Goal: Communication & Community: Share content

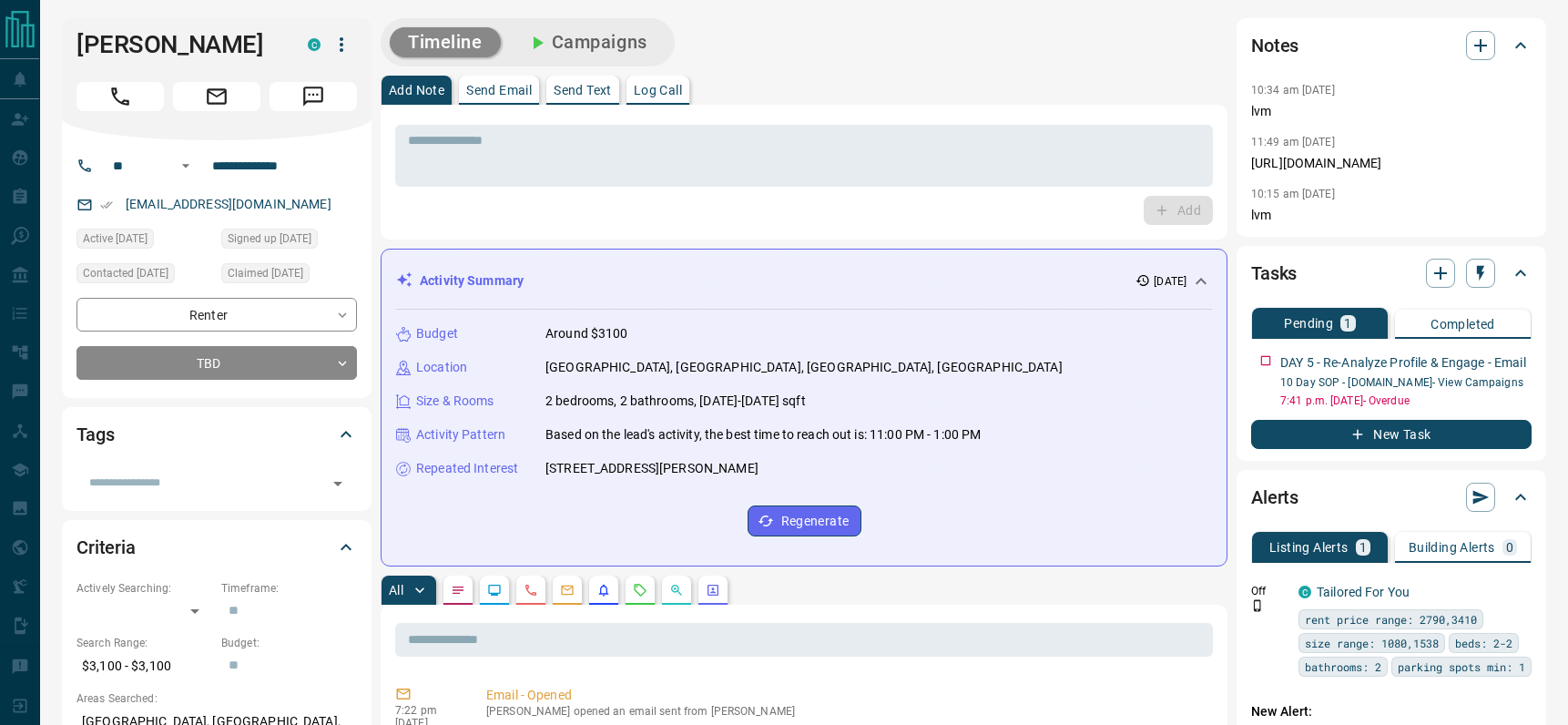
click at [515, 81] on button "Send Email" at bounding box center [498, 91] width 80 height 30
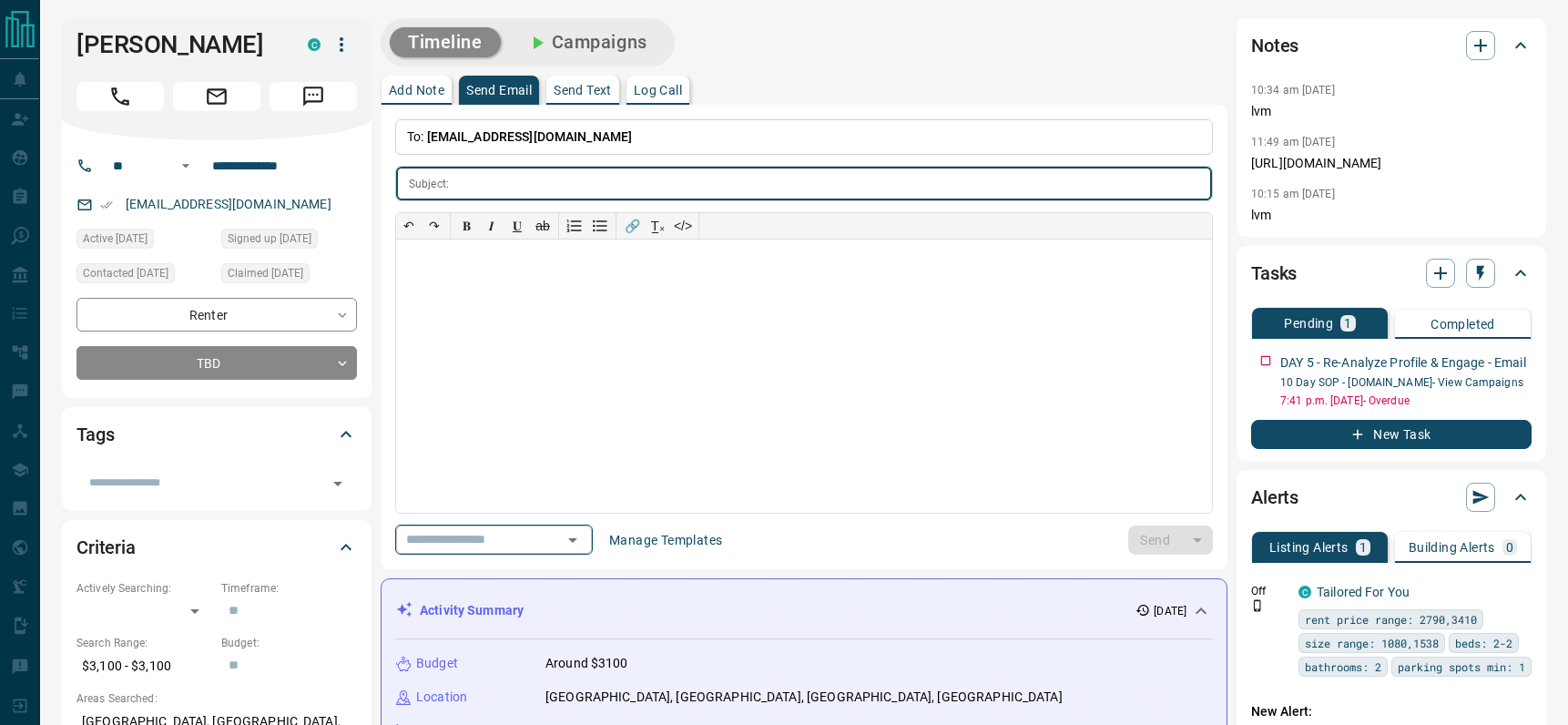
click at [583, 551] on div at bounding box center [572, 540] width 24 height 26
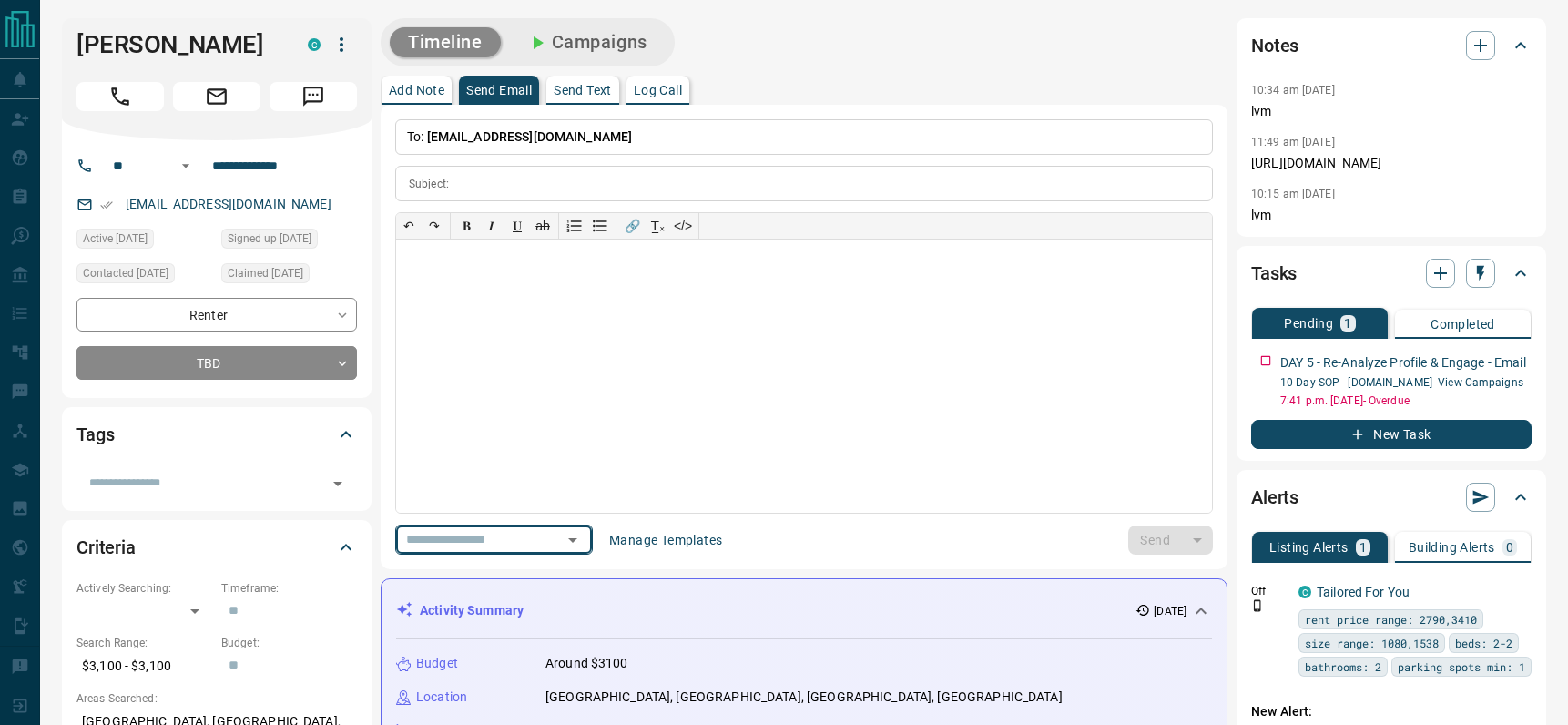
click at [575, 527] on button "Open" at bounding box center [573, 540] width 26 height 26
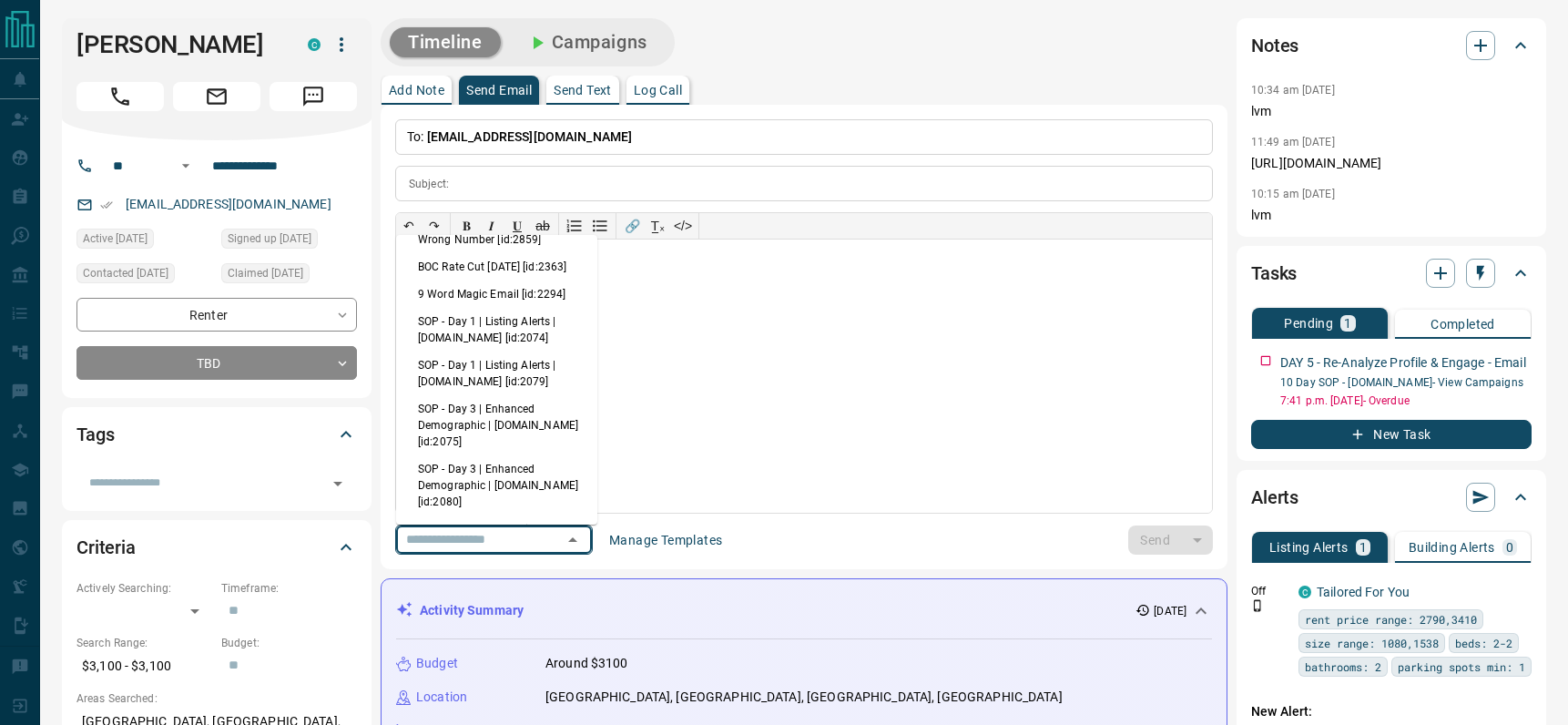
scroll to position [323, 0]
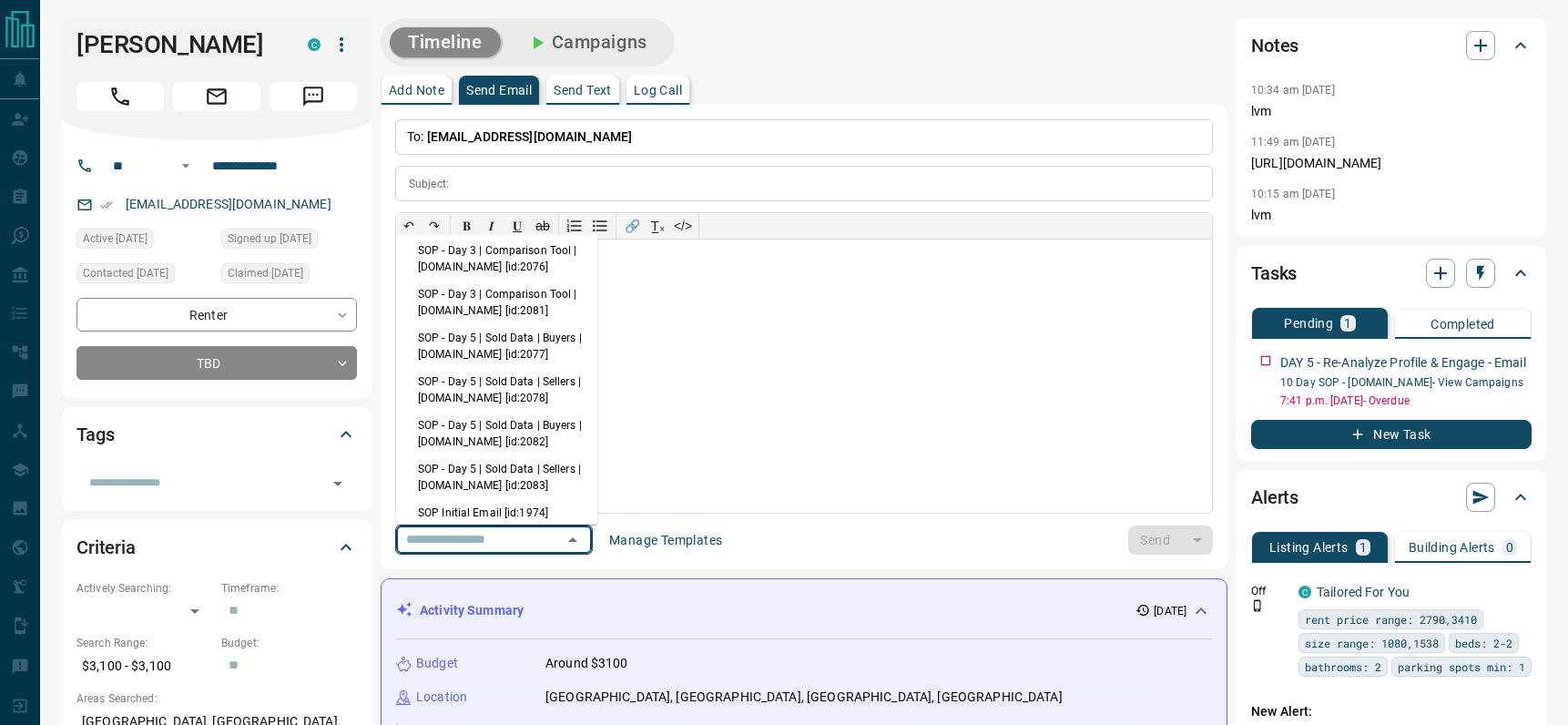
click at [488, 411] on li "SOP - Day 5 | Sold Data | Sellers | [DOMAIN_NAME] [id:2078]" at bounding box center [496, 389] width 202 height 43
type input "**********"
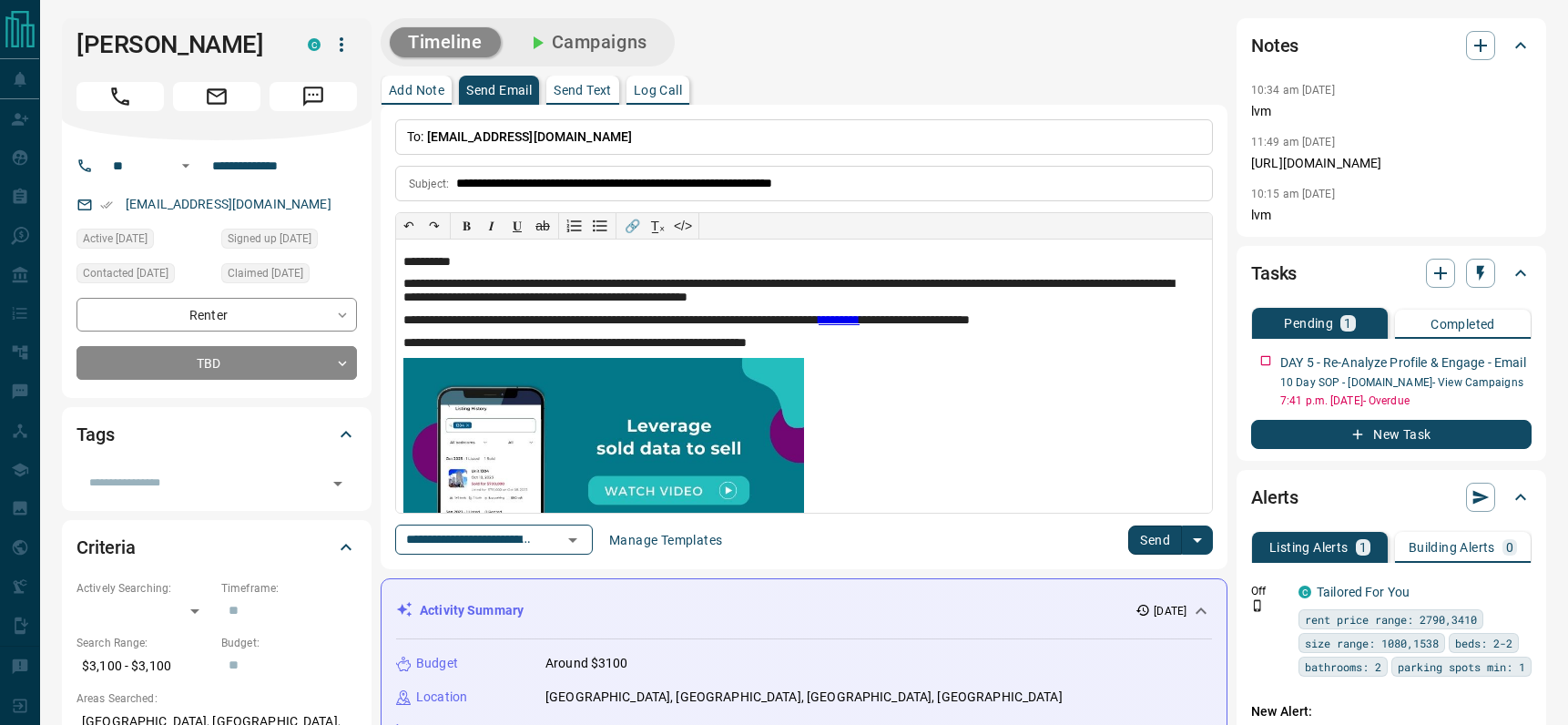
click at [1153, 540] on button "Send" at bounding box center [1155, 540] width 54 height 30
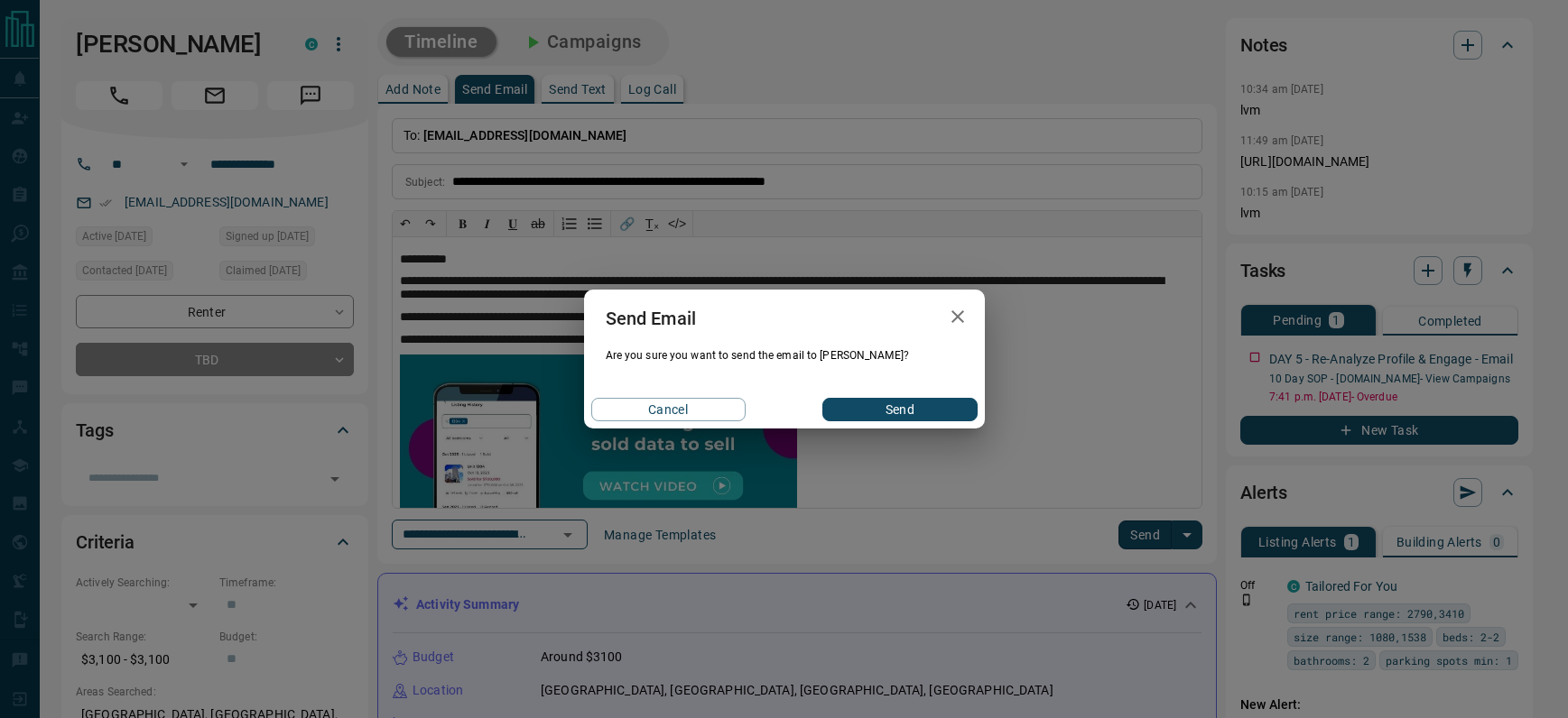
drag, startPoint x: 891, startPoint y: 409, endPoint x: 1017, endPoint y: 394, distance: 126.9
click at [892, 409] on button "Send" at bounding box center [899, 409] width 154 height 24
